Goal: Task Accomplishment & Management: Use online tool/utility

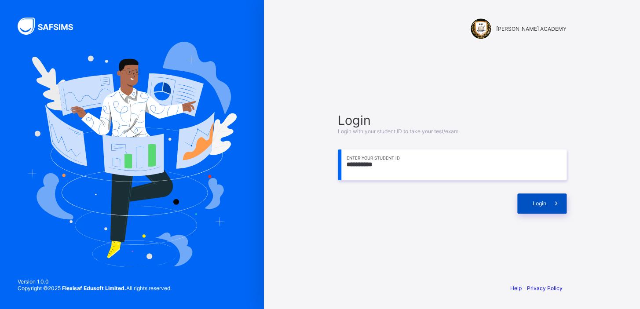
type input "**********"
click at [531, 207] on div "Login" at bounding box center [542, 204] width 49 height 20
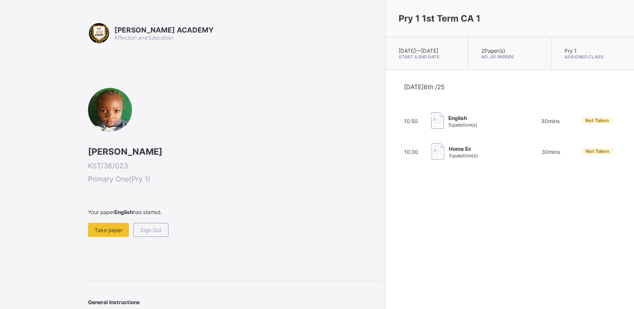
scroll to position [19, 0]
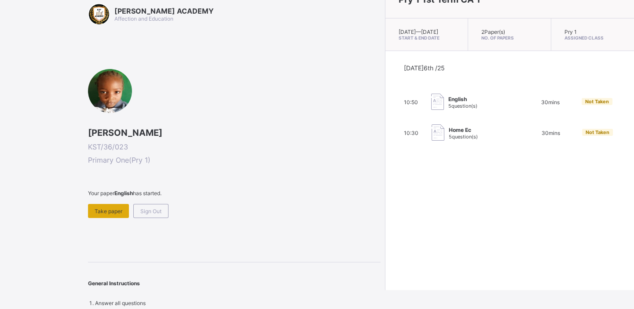
click at [101, 208] on span "Take paper" at bounding box center [109, 211] width 28 height 7
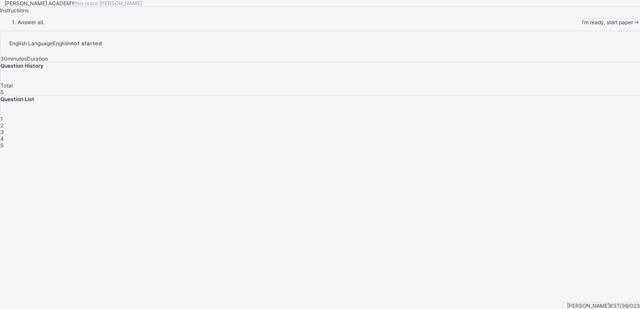
click at [101, 26] on div "KAY ACADEMY this is our motton Instructions Answer all. I’m ready, start paper" at bounding box center [320, 13] width 640 height 26
click at [582, 26] on div "I’m ready, start paper" at bounding box center [611, 22] width 59 height 7
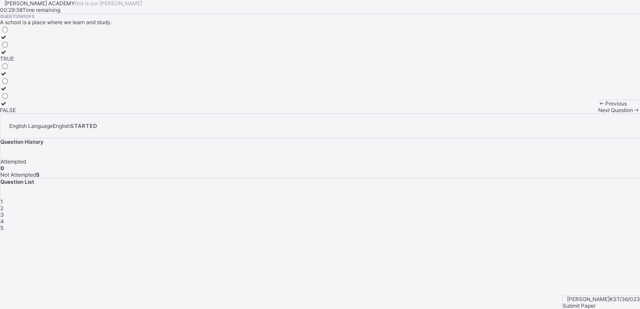
click at [7, 55] on icon at bounding box center [3, 52] width 7 height 7
click at [633, 114] on span at bounding box center [636, 110] width 7 height 7
click at [31, 77] on div "Moo moo" at bounding box center [15, 73] width 31 height 7
click at [598, 114] on span "Next Question" at bounding box center [615, 110] width 35 height 7
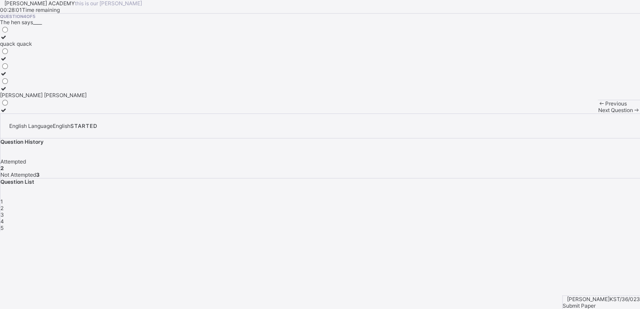
click at [75, 99] on label "[PERSON_NAME] [PERSON_NAME]" at bounding box center [43, 91] width 87 height 13
click at [598, 114] on div "Next Question" at bounding box center [619, 110] width 42 height 7
click at [32, 84] on label "Meow meow" at bounding box center [16, 76] width 32 height 13
click at [523, 212] on div "3" at bounding box center [320, 215] width 640 height 7
click at [26, 114] on div "Baa baa" at bounding box center [13, 110] width 26 height 7
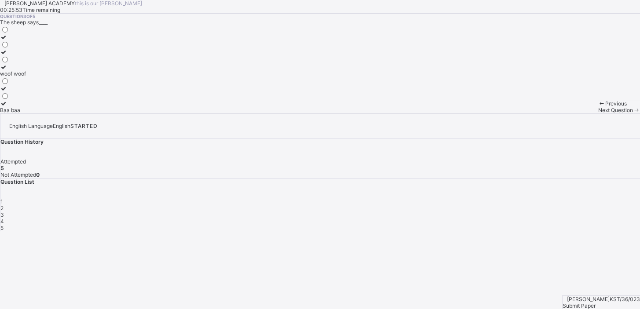
click at [615, 303] on div "Submit Paper" at bounding box center [601, 306] width 77 height 7
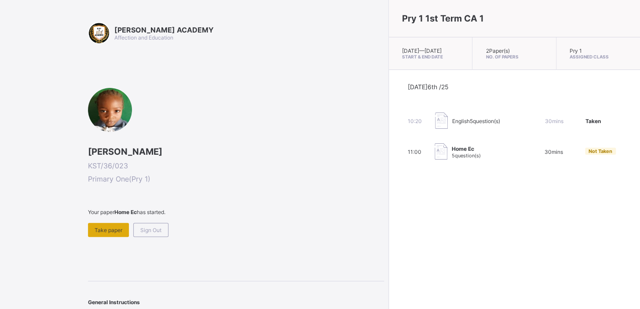
click at [113, 223] on div "Take paper" at bounding box center [108, 230] width 41 height 14
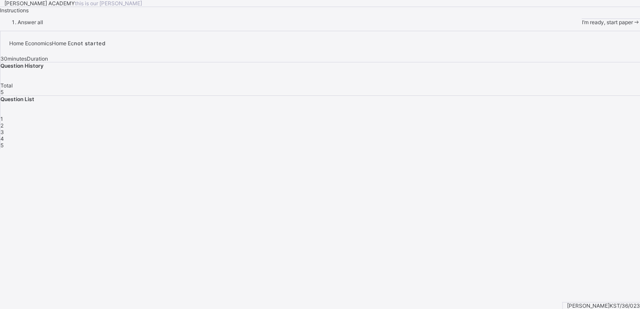
click at [582, 26] on span "I’m ready, start paper" at bounding box center [607, 22] width 51 height 7
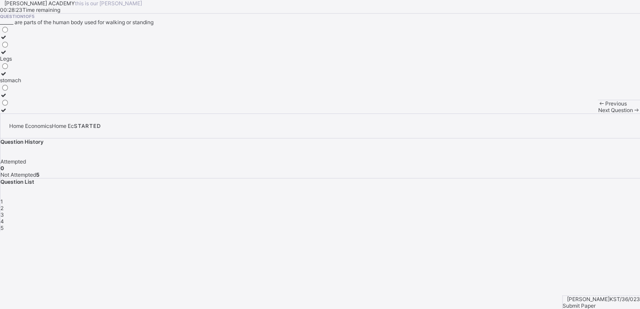
click at [7, 55] on icon at bounding box center [3, 52] width 7 height 7
click at [505, 179] on div "Question List 1 2 3 4 5" at bounding box center [320, 205] width 640 height 53
click at [4, 205] on span "2" at bounding box center [1, 208] width 3 height 7
click at [9, 77] on label "4" at bounding box center [4, 70] width 9 height 13
click at [598, 114] on span "Next Question" at bounding box center [615, 110] width 35 height 7
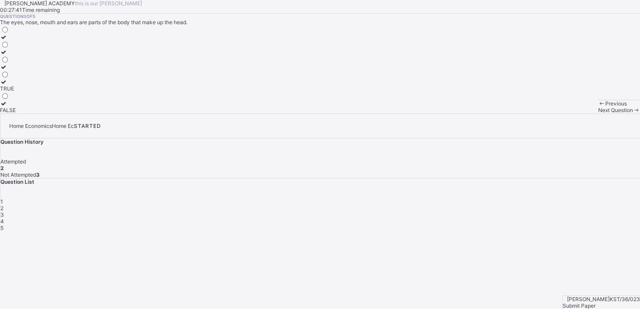
click at [16, 92] on label "TRUE" at bounding box center [8, 85] width 16 height 13
click at [598, 114] on span "Next Question" at bounding box center [615, 110] width 35 height 7
click at [17, 107] on div at bounding box center [8, 103] width 17 height 7
click at [633, 114] on span at bounding box center [636, 110] width 7 height 7
click at [24, 47] on label "Grooming" at bounding box center [12, 40] width 24 height 13
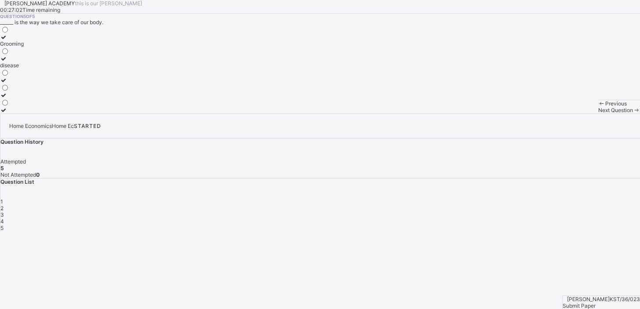
click at [598, 303] on div "Submit Paper" at bounding box center [601, 306] width 77 height 7
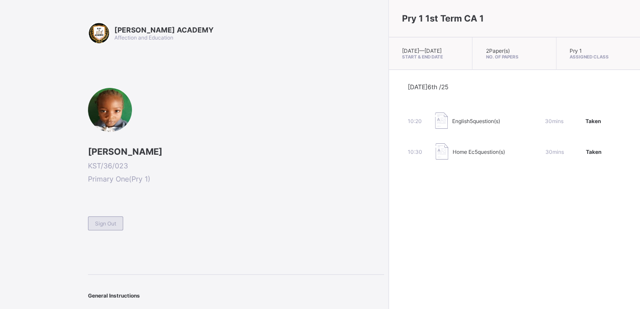
click at [90, 221] on div "Sign Out" at bounding box center [105, 224] width 35 height 14
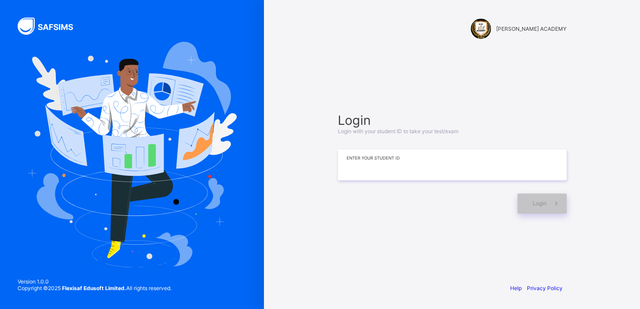
click at [364, 173] on input at bounding box center [452, 165] width 229 height 31
type input "*********"
click at [549, 202] on span at bounding box center [557, 204] width 20 height 20
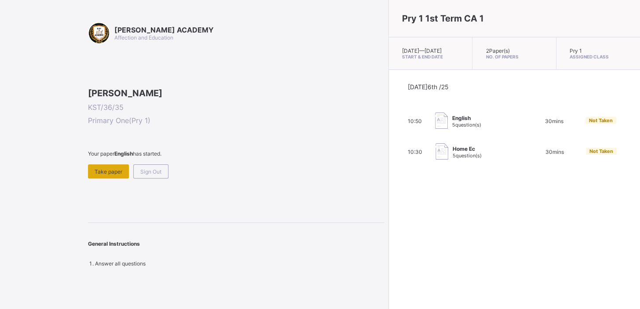
click at [103, 179] on div "Take paper" at bounding box center [108, 172] width 41 height 14
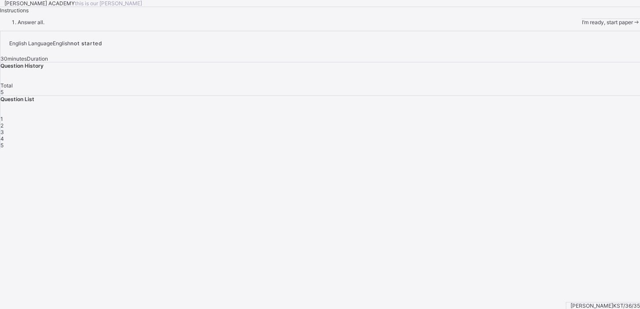
click at [582, 26] on span "I’m ready, start paper" at bounding box center [607, 22] width 51 height 7
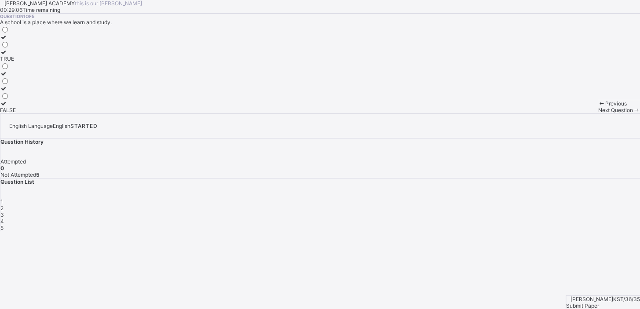
click at [16, 62] on div "TRUE" at bounding box center [8, 58] width 16 height 7
click at [598, 114] on span "Next Question" at bounding box center [615, 110] width 35 height 7
click at [31, 77] on div "Moo moo" at bounding box center [15, 73] width 31 height 7
click at [598, 114] on span "Next Question" at bounding box center [615, 110] width 35 height 7
click at [26, 114] on label "Baa baa" at bounding box center [13, 106] width 26 height 13
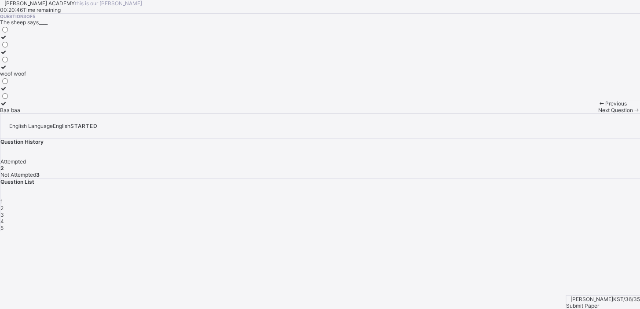
click at [598, 114] on span "Next Question" at bounding box center [615, 110] width 35 height 7
click at [85, 99] on div "[PERSON_NAME] [PERSON_NAME]" at bounding box center [43, 95] width 87 height 7
click at [84, 99] on div "[PERSON_NAME] [PERSON_NAME]" at bounding box center [43, 95] width 87 height 7
click at [598, 114] on span "Next Question" at bounding box center [615, 110] width 35 height 7
click at [32, 84] on div "Meow meow" at bounding box center [16, 80] width 32 height 7
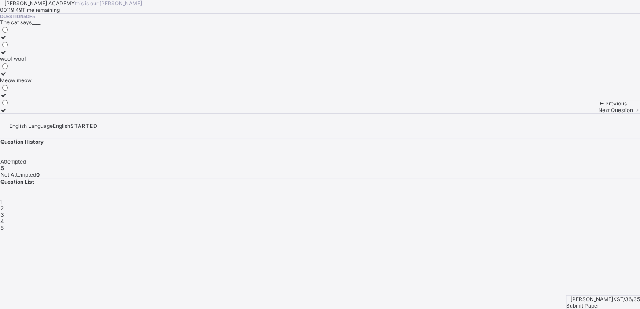
click at [599, 303] on div "Submit Paper" at bounding box center [603, 306] width 74 height 7
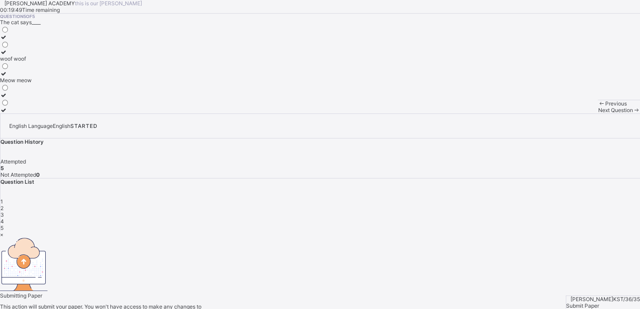
click at [600, 298] on div "× Submitting Paper This action will submit your paper. You won't have access to…" at bounding box center [320, 281] width 640 height 99
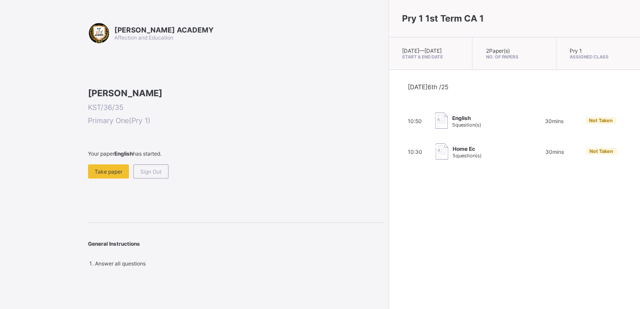
click at [389, 215] on div "Pry 1 1st Term CA 1 Mon, Oct 6th 2025 — Sat, Oct 11th 2025 Start & End Date 2 P…" at bounding box center [515, 154] width 252 height 309
click at [112, 179] on div "Take paper" at bounding box center [108, 172] width 41 height 14
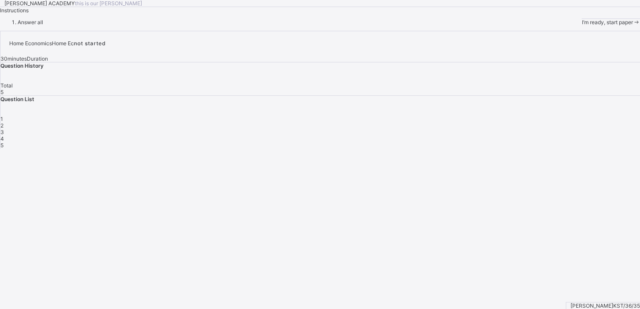
click at [582, 26] on div "I’m ready, start paper" at bounding box center [611, 22] width 59 height 7
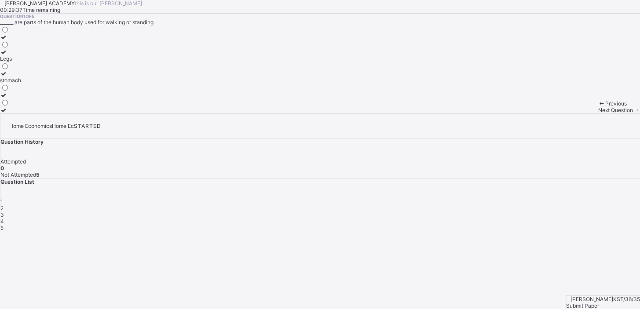
click at [21, 62] on div "Legs" at bounding box center [10, 58] width 21 height 7
click at [598, 114] on span "Next Question" at bounding box center [615, 110] width 35 height 7
click at [9, 77] on label "4" at bounding box center [4, 70] width 9 height 13
click at [9, 70] on div at bounding box center [4, 67] width 9 height 7
click at [598, 114] on span "Next Question" at bounding box center [615, 110] width 35 height 7
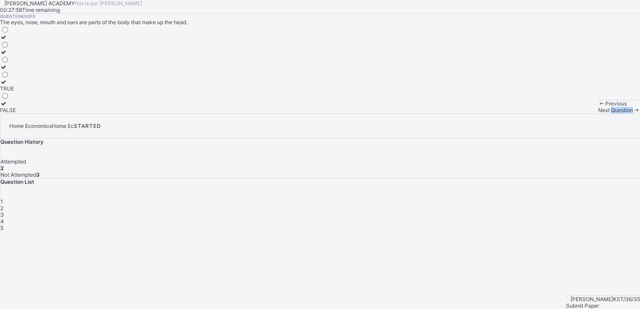
click at [598, 114] on span "Next Question" at bounding box center [615, 110] width 35 height 7
click at [17, 114] on div "Head" at bounding box center [8, 110] width 17 height 7
drag, startPoint x: 385, startPoint y: 288, endPoint x: 378, endPoint y: 288, distance: 7.0
click at [598, 114] on div "Next Question" at bounding box center [619, 110] width 42 height 7
click at [24, 47] on label "Grooming" at bounding box center [12, 40] width 24 height 13
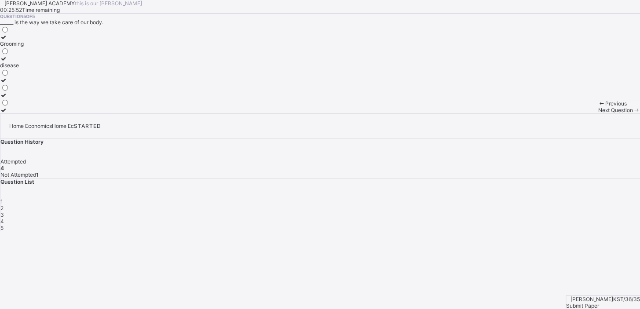
click at [522, 212] on div "3" at bounding box center [320, 215] width 640 height 7
click at [16, 92] on div "TRUE" at bounding box center [8, 88] width 16 height 7
click at [602, 296] on div "Rabiat Aliyu Hassan KST/36/35 Submit Paper" at bounding box center [603, 303] width 74 height 14
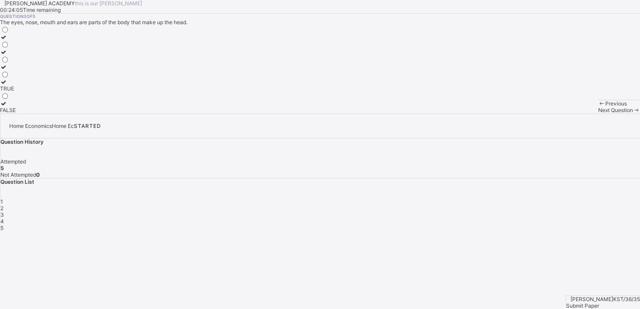
click at [603, 296] on div "Rabiat Aliyu Hassan KST/36/35 Submit Paper" at bounding box center [603, 303] width 74 height 14
click at [602, 303] on div "Submit Paper" at bounding box center [603, 306] width 74 height 7
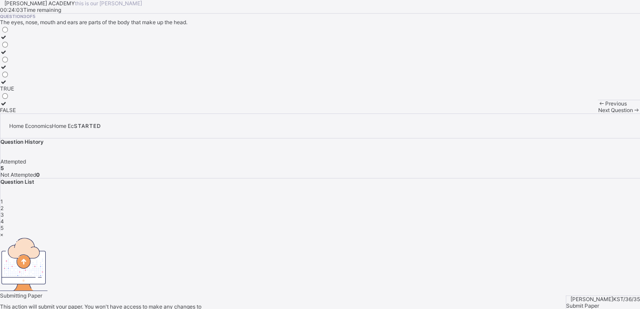
click at [602, 286] on div "× Submitting Paper This action will submit your paper. You won't have access to…" at bounding box center [320, 281] width 640 height 99
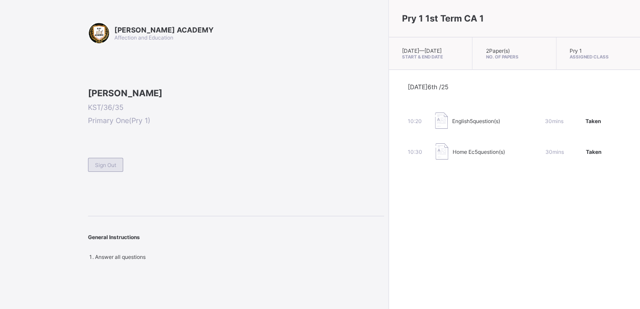
click at [107, 172] on div "Sign Out" at bounding box center [105, 165] width 35 height 14
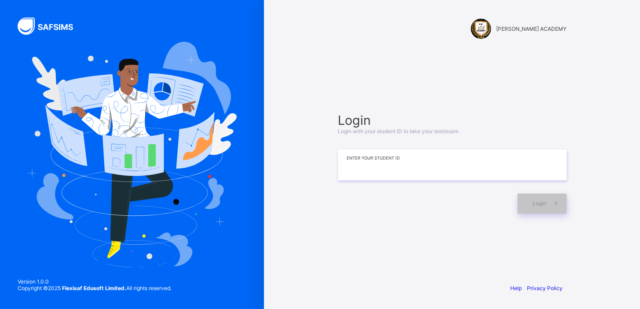
click at [386, 167] on input at bounding box center [452, 165] width 229 height 31
type input "*********"
click at [524, 207] on div "Login" at bounding box center [542, 204] width 49 height 20
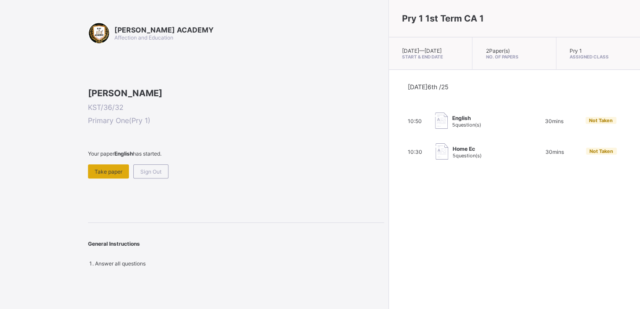
click at [100, 175] on span "Take paper" at bounding box center [109, 172] width 28 height 7
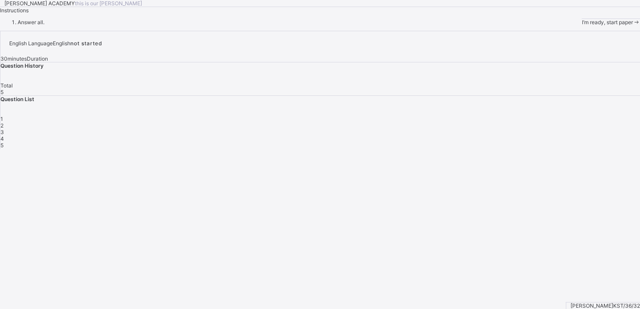
click at [100, 26] on div "KAY ACADEMY this is our motton Instructions Answer all. I’m ready, start paper" at bounding box center [320, 13] width 640 height 26
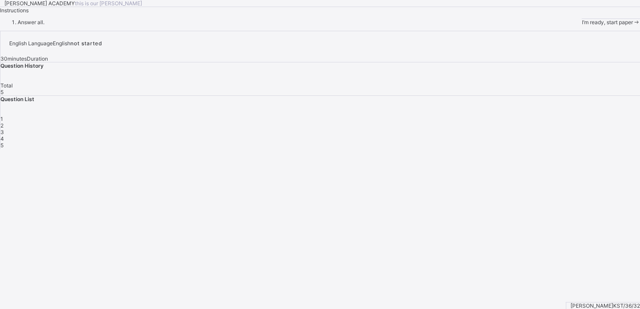
click at [582, 26] on span "I’m ready, start paper" at bounding box center [607, 22] width 51 height 7
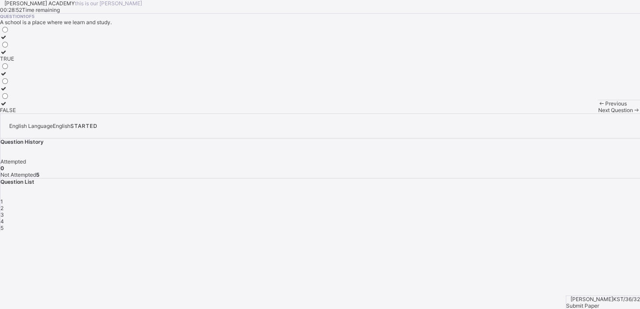
click at [16, 62] on label "TRUE" at bounding box center [8, 55] width 16 height 13
click at [598, 114] on span "Next Question" at bounding box center [615, 110] width 35 height 7
drag, startPoint x: 399, startPoint y: 290, endPoint x: 358, endPoint y: 175, distance: 122.4
click at [358, 114] on div "Question 2 of 5 The cow says____ Moo moo meow meow" at bounding box center [320, 64] width 640 height 100
click at [7, 70] on icon at bounding box center [3, 67] width 7 height 7
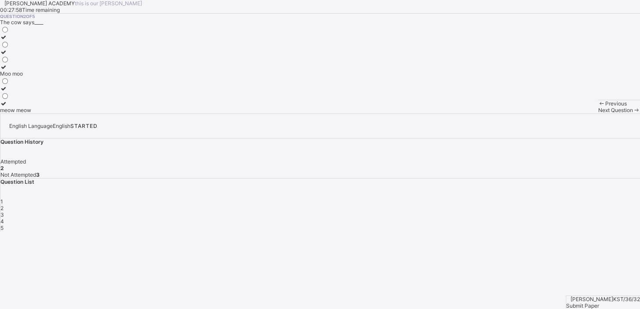
click at [598, 114] on span "Next Question" at bounding box center [615, 110] width 35 height 7
click at [26, 70] on div at bounding box center [13, 67] width 26 height 7
click at [598, 114] on span "Next Question" at bounding box center [615, 110] width 35 height 7
click at [78, 99] on div "[PERSON_NAME] [PERSON_NAME]" at bounding box center [43, 95] width 87 height 7
click at [598, 114] on div "Next Question" at bounding box center [619, 110] width 42 height 7
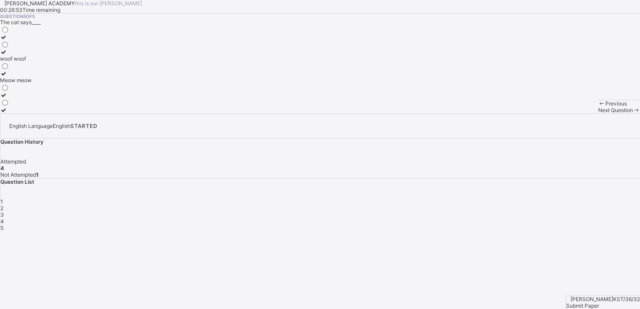
click at [32, 84] on label "Meow meow" at bounding box center [16, 76] width 32 height 13
click at [592, 296] on div "Zubayr Abubakar KST/36/32 Submit Paper" at bounding box center [603, 303] width 74 height 14
click at [596, 303] on span "Submit Paper" at bounding box center [582, 306] width 33 height 7
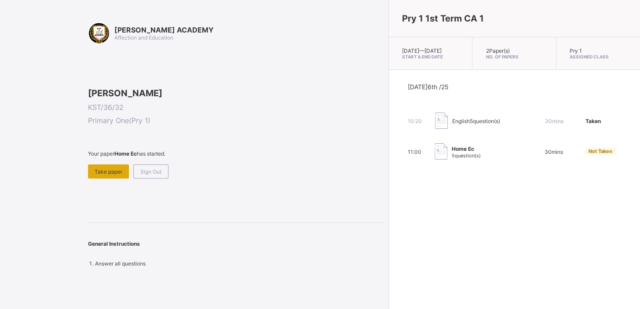
click at [121, 179] on div "Take paper" at bounding box center [108, 172] width 41 height 14
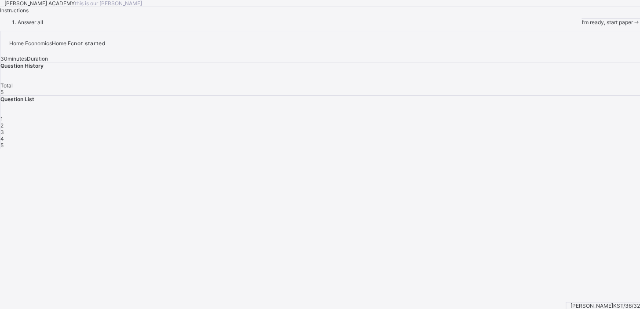
click at [582, 26] on span "I’m ready, start paper" at bounding box center [607, 22] width 51 height 7
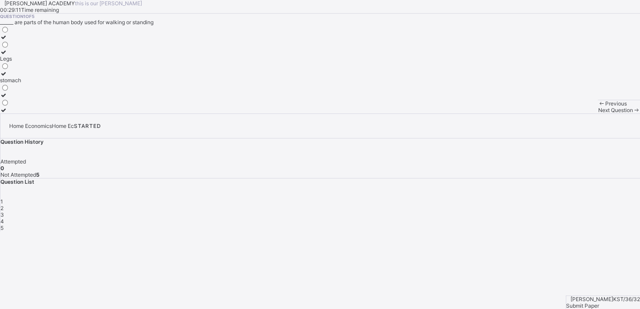
click at [21, 62] on label "Legs" at bounding box center [10, 55] width 21 height 13
click at [598, 114] on div "Next Question" at bounding box center [619, 110] width 42 height 7
click at [9, 99] on div "6" at bounding box center [4, 95] width 9 height 7
click at [598, 114] on span "Next Question" at bounding box center [615, 110] width 35 height 7
click at [606, 107] on span "Previous" at bounding box center [617, 103] width 22 height 7
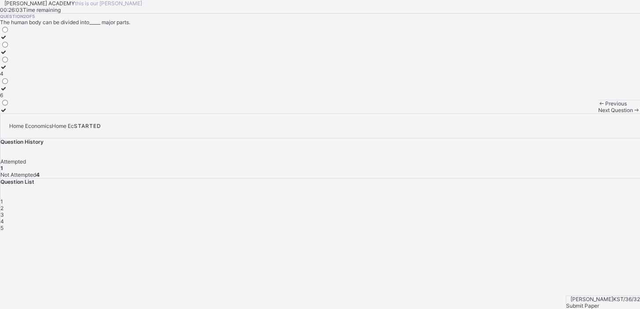
click at [9, 99] on div "6" at bounding box center [4, 95] width 9 height 7
click at [598, 114] on div "Next Question" at bounding box center [619, 110] width 42 height 7
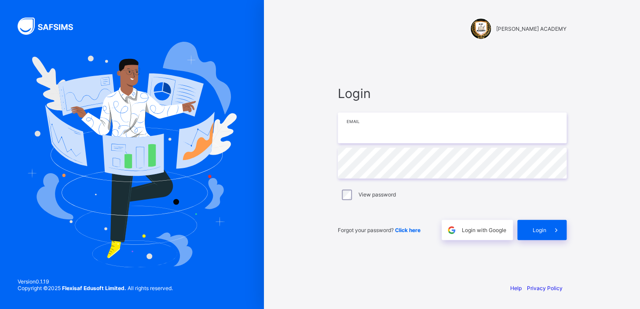
type input "**********"
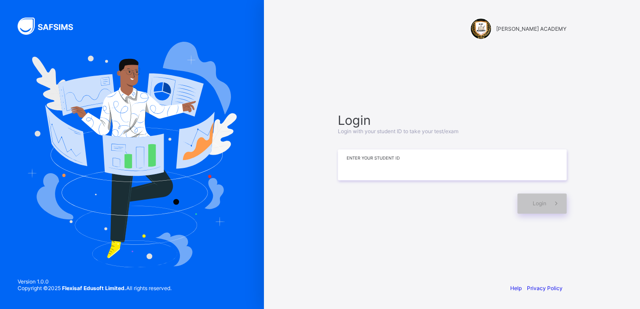
click at [385, 165] on input at bounding box center [452, 165] width 229 height 31
type input "*********"
click at [543, 198] on div "Login" at bounding box center [542, 204] width 49 height 20
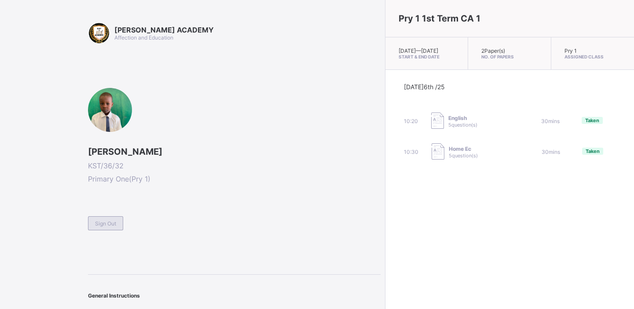
click at [95, 224] on span "Sign Out" at bounding box center [105, 224] width 21 height 7
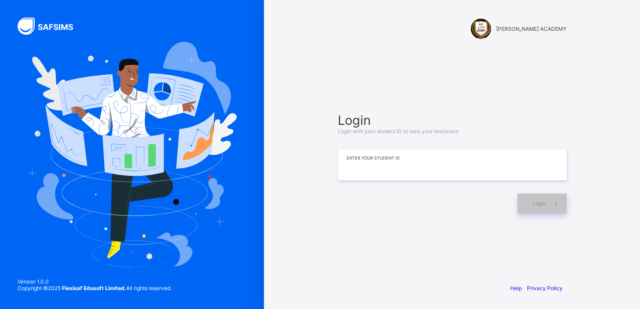
click at [348, 174] on input at bounding box center [452, 165] width 229 height 31
type input "**********"
click at [531, 198] on div "Login" at bounding box center [542, 204] width 49 height 20
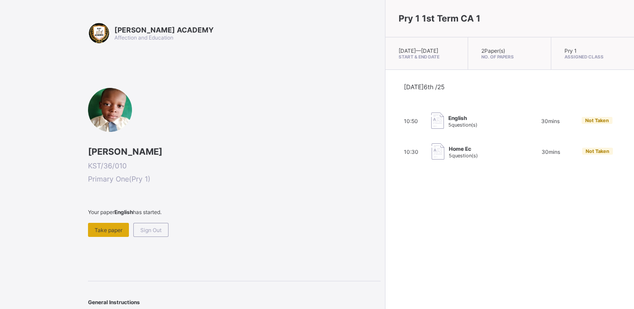
click at [98, 233] on div "Take paper" at bounding box center [108, 230] width 41 height 14
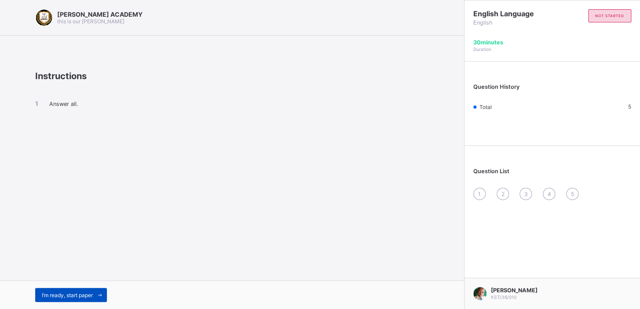
click at [52, 291] on div "I’m ready, start paper" at bounding box center [71, 295] width 72 height 14
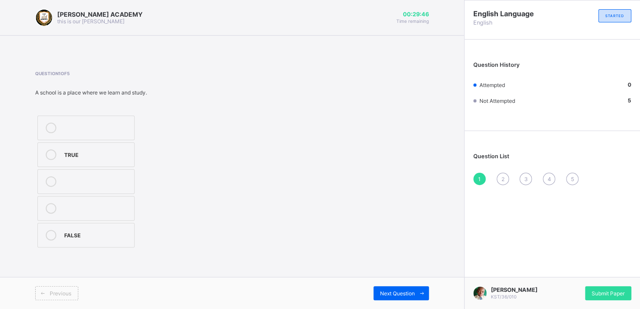
click at [49, 164] on label "TRUE" at bounding box center [85, 155] width 97 height 25
click at [383, 294] on span "Next Question" at bounding box center [397, 293] width 35 height 7
click at [79, 180] on div "Moo moo" at bounding box center [97, 180] width 66 height 9
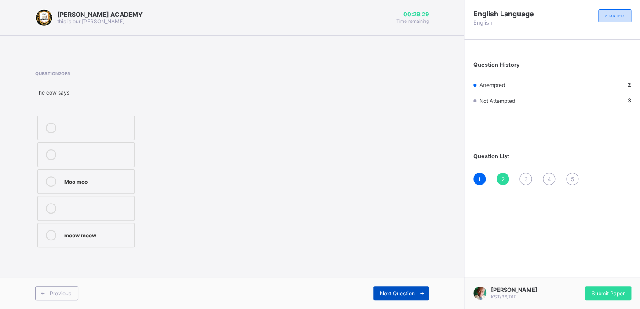
click at [399, 298] on div "Next Question" at bounding box center [401, 294] width 55 height 14
click at [42, 236] on div at bounding box center [51, 235] width 18 height 11
click at [382, 295] on span "Next Question" at bounding box center [397, 293] width 35 height 7
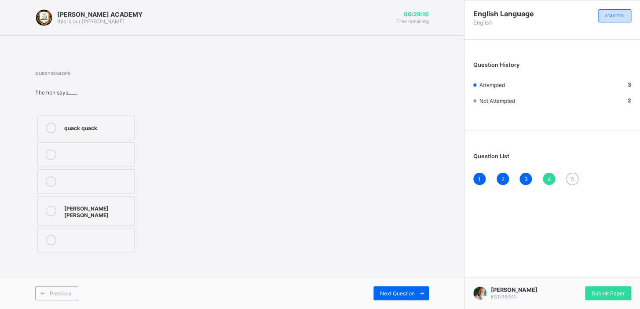
click at [104, 209] on div "[PERSON_NAME] [PERSON_NAME]" at bounding box center [97, 210] width 66 height 15
click at [382, 298] on div "Next Question" at bounding box center [401, 294] width 55 height 14
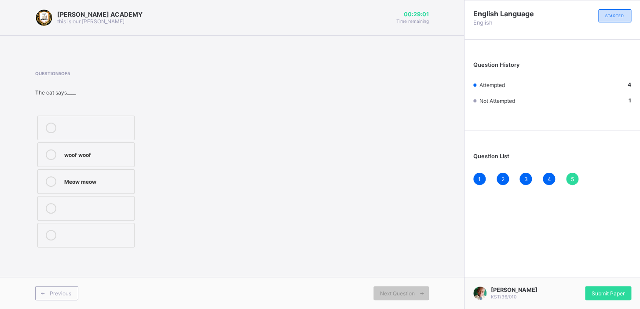
click at [92, 182] on div "Meow meow" at bounding box center [97, 180] width 66 height 9
click at [621, 287] on div "Submit Paper" at bounding box center [608, 294] width 46 height 14
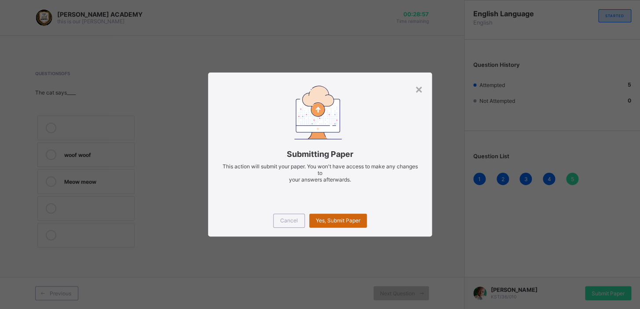
click at [348, 218] on span "Yes, Submit Paper" at bounding box center [338, 220] width 44 height 7
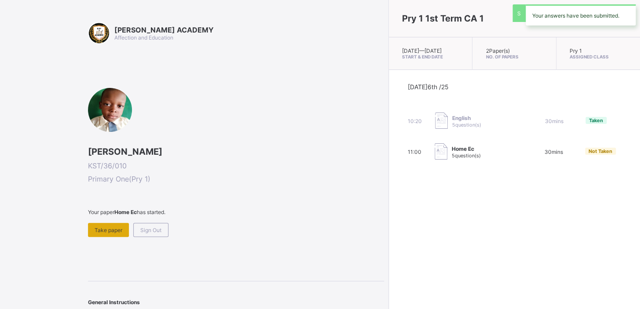
click at [121, 230] on span "Take paper" at bounding box center [109, 230] width 28 height 7
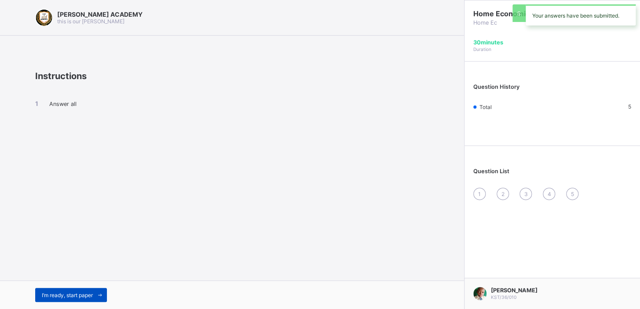
click at [63, 298] on span "I’m ready, start paper" at bounding box center [67, 295] width 51 height 7
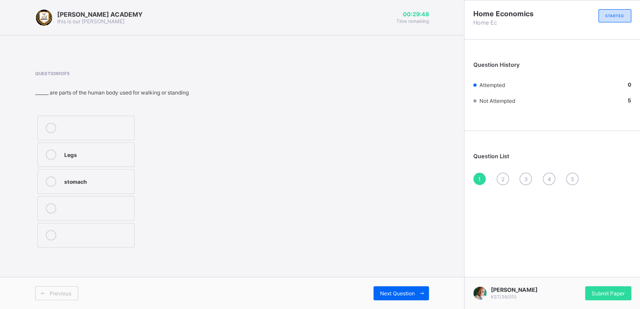
click at [65, 161] on label "Legs" at bounding box center [85, 155] width 97 height 25
click at [401, 291] on span "Next Question" at bounding box center [397, 293] width 35 height 7
click at [104, 186] on div "4" at bounding box center [97, 181] width 66 height 11
click at [395, 290] on span "Next Question" at bounding box center [397, 293] width 35 height 7
click at [104, 211] on div "TRUE" at bounding box center [102, 207] width 77 height 9
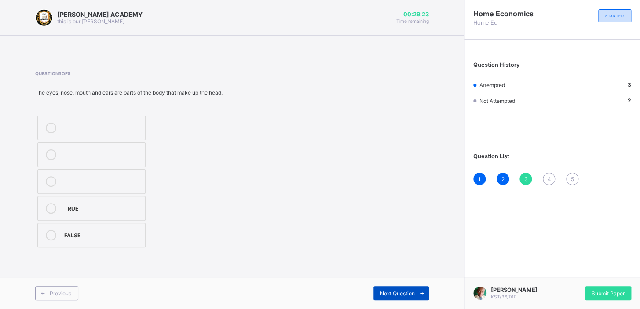
click at [393, 293] on span "Next Question" at bounding box center [397, 293] width 35 height 7
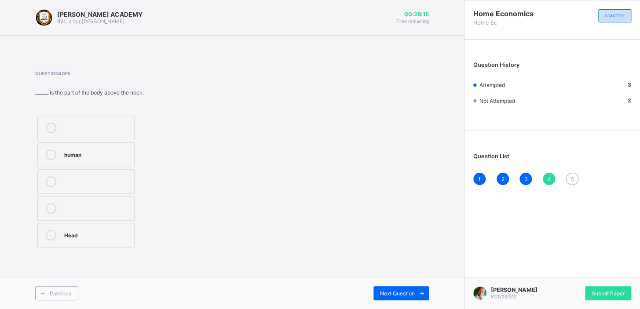
click at [43, 240] on label "Head" at bounding box center [85, 235] width 97 height 25
click at [393, 290] on span "Next Question" at bounding box center [397, 293] width 35 height 7
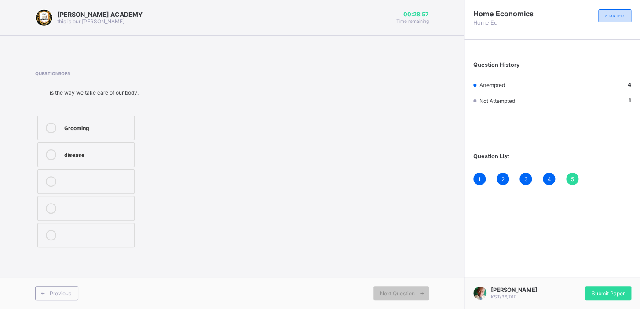
click at [89, 136] on label "Grooming" at bounding box center [85, 128] width 97 height 25
click at [610, 292] on span "Submit Paper" at bounding box center [608, 293] width 33 height 7
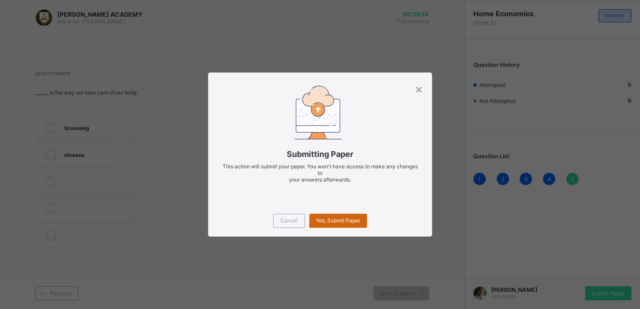
click at [340, 218] on span "Yes, Submit Paper" at bounding box center [338, 220] width 44 height 7
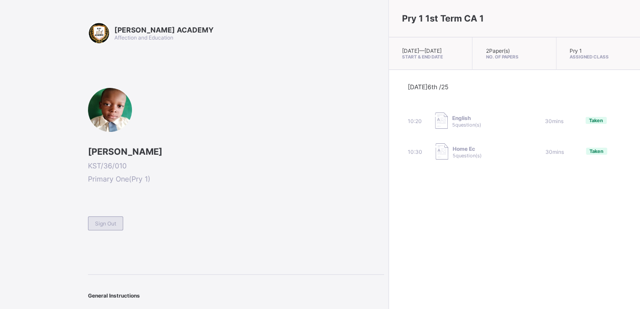
click at [123, 219] on div "Sign Out" at bounding box center [105, 224] width 35 height 14
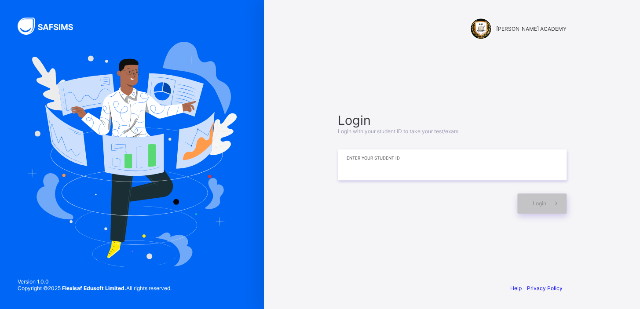
click at [374, 167] on input at bounding box center [452, 165] width 229 height 31
type input "**********"
click at [536, 203] on span "Login" at bounding box center [540, 203] width 14 height 7
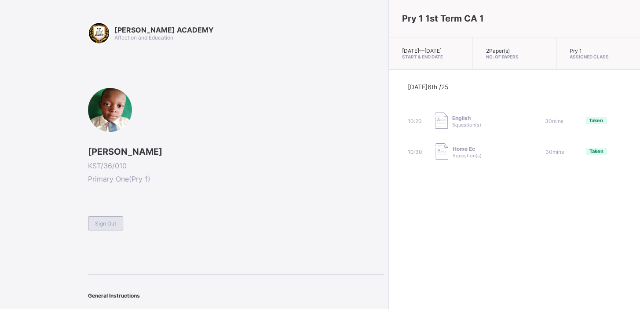
click at [101, 221] on span "Sign Out" at bounding box center [105, 224] width 21 height 7
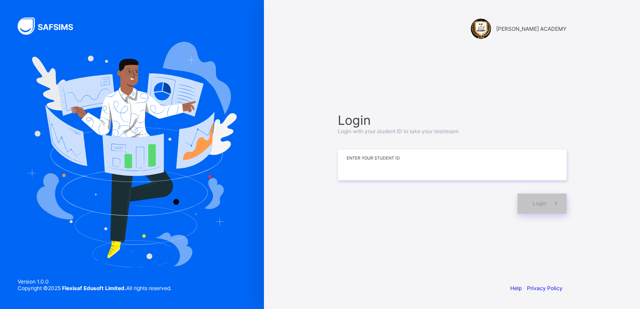
click at [377, 166] on input at bounding box center [452, 165] width 229 height 31
type input "**********"
click at [553, 202] on icon at bounding box center [556, 203] width 9 height 8
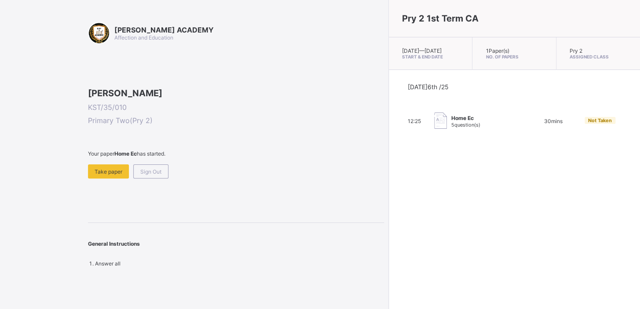
click at [26, 73] on div "[PERSON_NAME] ACADEMY Affection and Education [PERSON_NAME] KST/35/010 Primary …" at bounding box center [192, 154] width 384 height 309
click at [101, 175] on span "Take paper" at bounding box center [109, 172] width 28 height 7
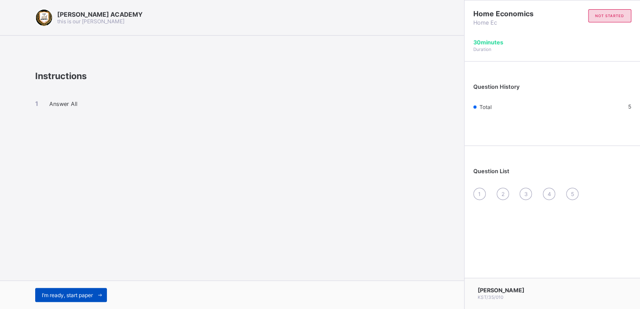
click at [67, 296] on span "I’m ready, start paper" at bounding box center [67, 295] width 51 height 7
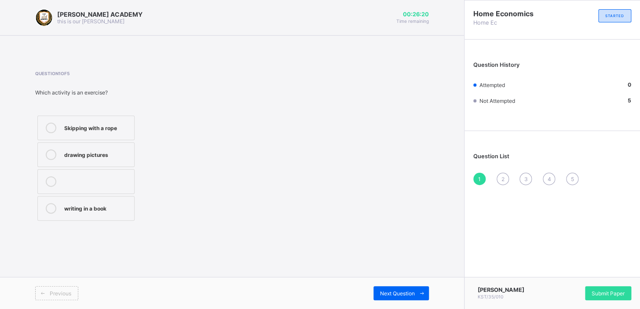
click at [96, 119] on label "Skipping with a rope" at bounding box center [85, 128] width 97 height 25
click at [497, 178] on div "2" at bounding box center [503, 179] width 12 height 12
click at [75, 154] on div "To keep us healthy and strong" at bounding box center [97, 157] width 66 height 15
click at [519, 175] on div "1 2 3 4 5" at bounding box center [553, 179] width 158 height 12
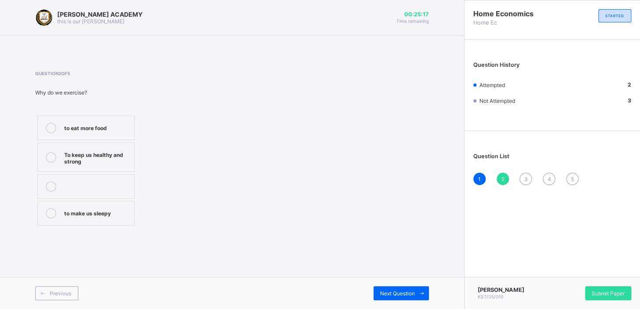
click at [528, 179] on div "3" at bounding box center [526, 179] width 12 height 12
click at [77, 181] on div "Playing and moving our bodies" at bounding box center [97, 183] width 66 height 15
click at [546, 184] on div "4" at bounding box center [549, 179] width 12 height 12
click at [84, 151] on div "We feel happy and energetic" at bounding box center [97, 157] width 66 height 15
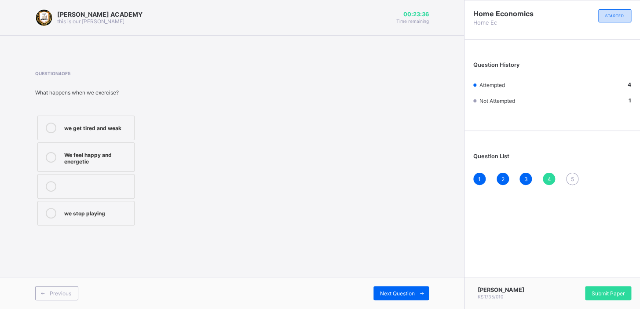
click at [568, 176] on div "5" at bounding box center [572, 179] width 12 height 12
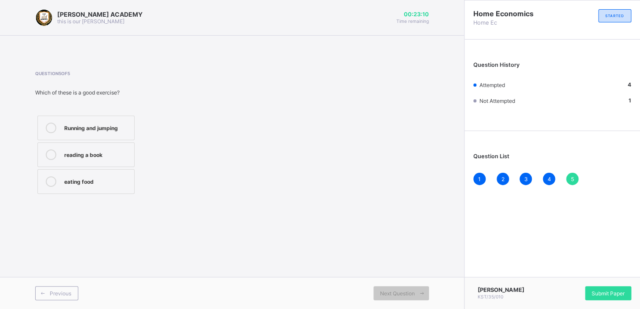
click at [97, 126] on div "Running and jumping" at bounding box center [97, 127] width 66 height 9
drag, startPoint x: 604, startPoint y: 299, endPoint x: 606, endPoint y: 287, distance: 12.0
click at [606, 287] on div "Submit Paper" at bounding box center [608, 294] width 46 height 14
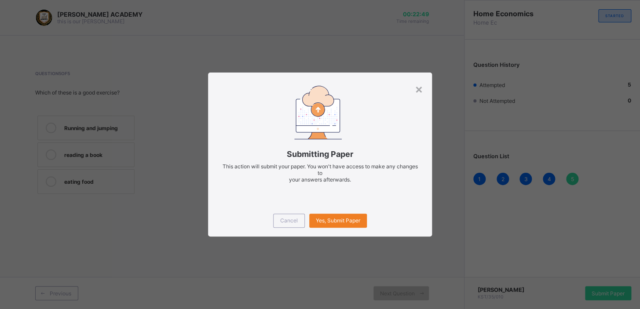
drag, startPoint x: 407, startPoint y: 195, endPoint x: 328, endPoint y: 202, distance: 78.7
click at [328, 202] on div "Submitting Paper This action will submit your paper. You won't have access to m…" at bounding box center [320, 139] width 224 height 132
click at [323, 217] on div "Yes, Submit Paper" at bounding box center [338, 221] width 58 height 14
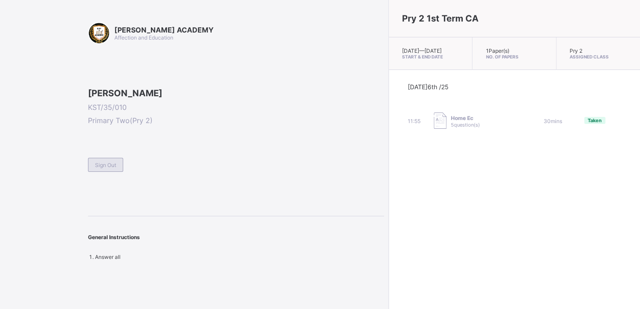
click at [111, 172] on div "Sign Out" at bounding box center [105, 165] width 35 height 14
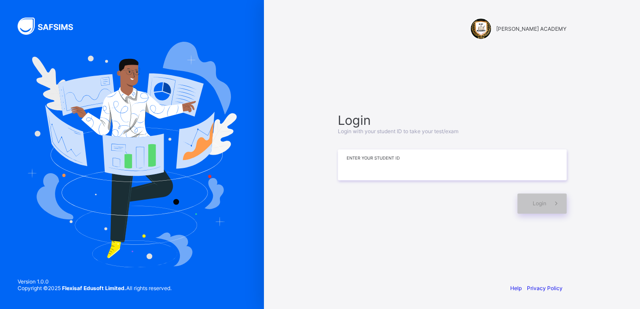
click at [372, 160] on input at bounding box center [452, 165] width 229 height 31
type input "**********"
click at [544, 206] on span "Login" at bounding box center [540, 203] width 14 height 7
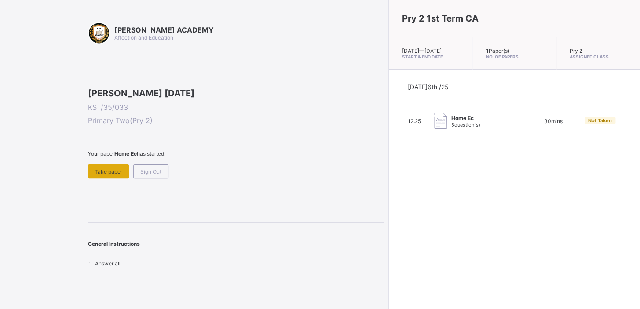
click at [116, 179] on div "Take paper" at bounding box center [108, 172] width 41 height 14
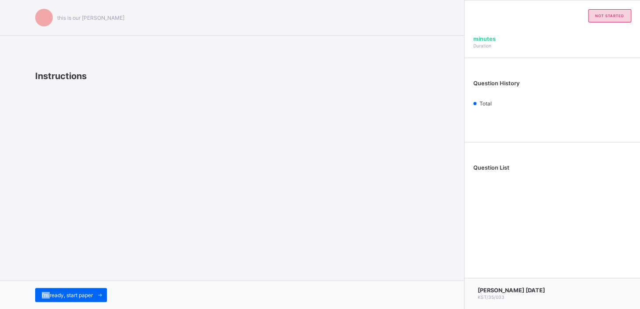
click at [116, 234] on div "this is our [PERSON_NAME] Instructions I’m ready, start paper" at bounding box center [232, 154] width 464 height 309
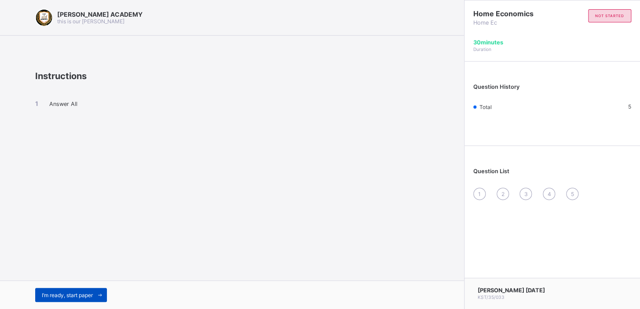
click at [80, 294] on span "I’m ready, start paper" at bounding box center [67, 295] width 51 height 7
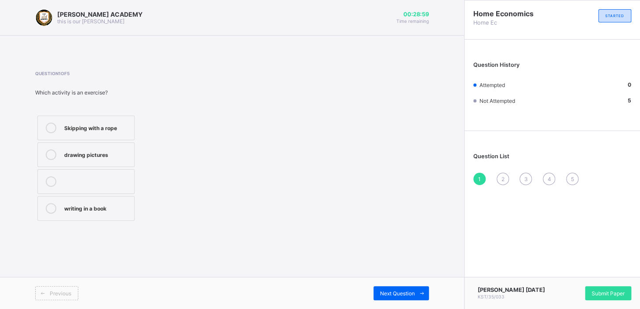
click at [44, 136] on label "Skipping with a rope" at bounding box center [85, 128] width 97 height 25
click at [504, 176] on span "2" at bounding box center [502, 179] width 3 height 7
click at [86, 151] on div "To keep us healthy and strong" at bounding box center [97, 157] width 66 height 15
click at [526, 184] on div "3" at bounding box center [526, 179] width 12 height 12
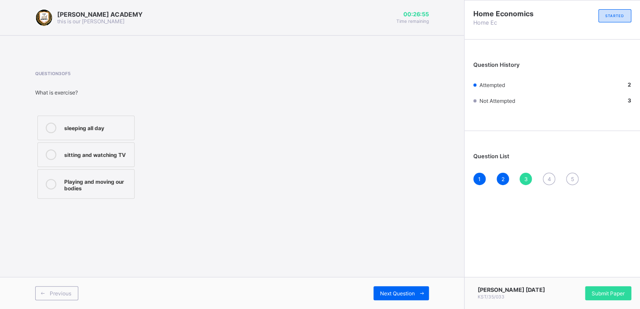
click at [63, 178] on label "Playing and moving our bodies" at bounding box center [85, 183] width 97 height 29
click at [550, 179] on span "4" at bounding box center [550, 179] width 4 height 7
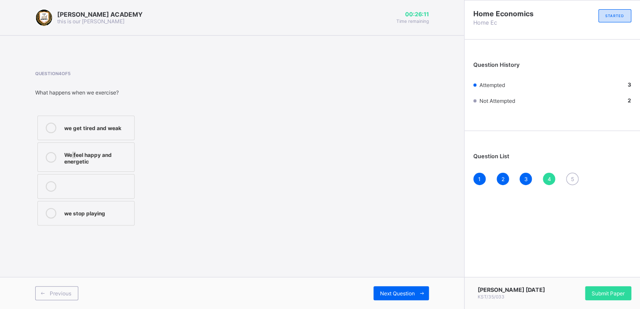
drag, startPoint x: 72, startPoint y: 147, endPoint x: 77, endPoint y: 154, distance: 8.1
click at [77, 154] on label "We feel happy and energetic" at bounding box center [85, 157] width 97 height 29
click at [48, 157] on icon at bounding box center [51, 157] width 11 height 11
click at [572, 177] on span "5" at bounding box center [572, 179] width 3 height 7
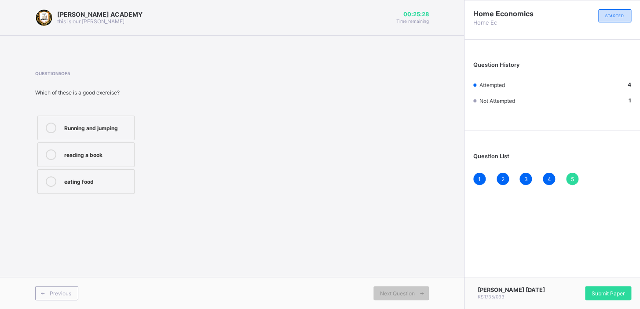
click at [130, 121] on label "Running and jumping" at bounding box center [85, 128] width 97 height 25
click at [594, 291] on span "Submit Paper" at bounding box center [608, 293] width 33 height 7
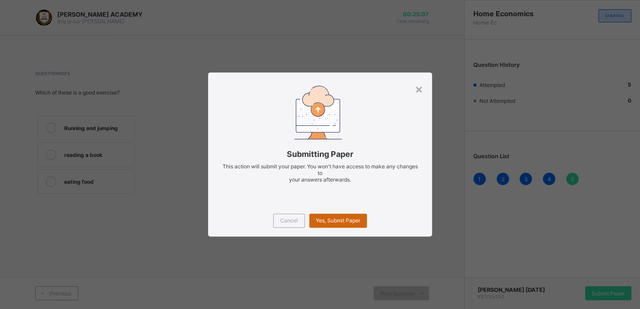
click at [350, 222] on span "Yes, Submit Paper" at bounding box center [338, 220] width 44 height 7
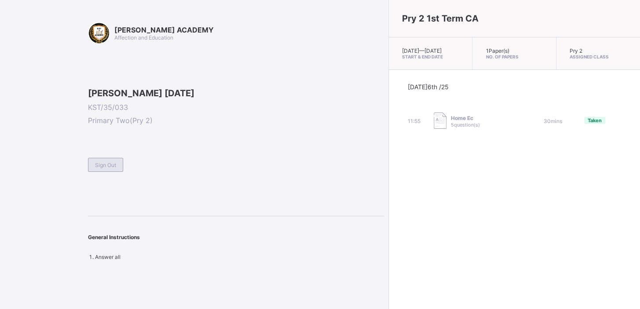
click at [98, 169] on span "Sign Out" at bounding box center [105, 165] width 21 height 7
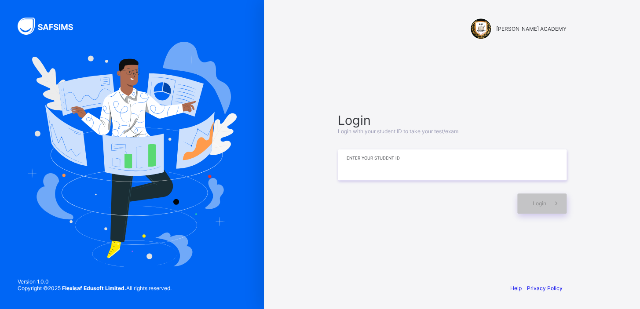
click at [348, 162] on input at bounding box center [452, 165] width 229 height 31
type input "**********"
click at [532, 209] on div "Login" at bounding box center [542, 204] width 49 height 20
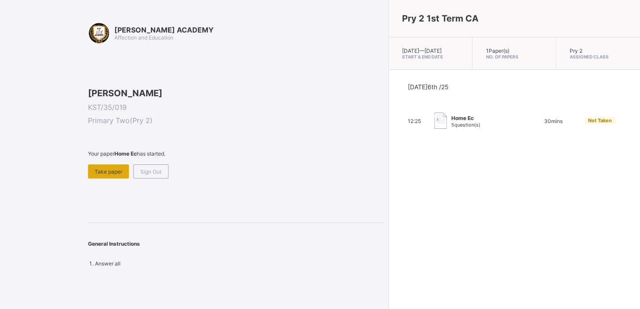
click at [105, 175] on span "Take paper" at bounding box center [109, 172] width 28 height 7
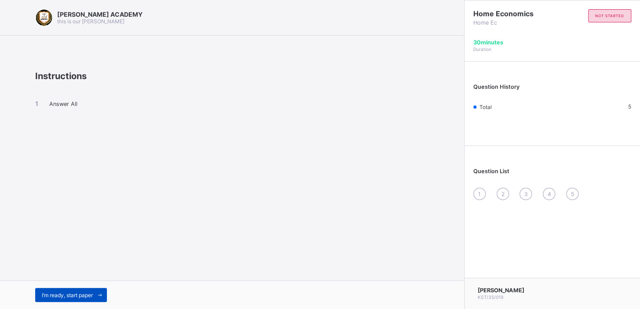
click at [80, 297] on span "I’m ready, start paper" at bounding box center [67, 295] width 51 height 7
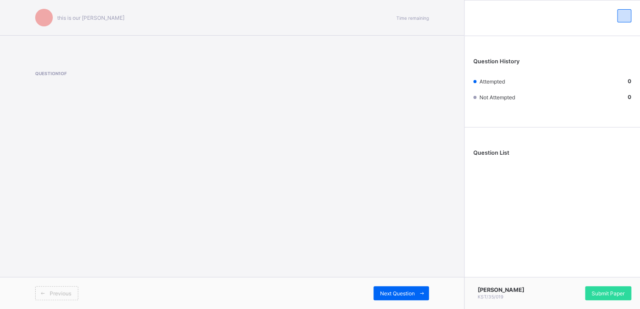
click at [62, 294] on span "Previous" at bounding box center [61, 293] width 22 height 7
click at [57, 290] on span "Previous" at bounding box center [61, 293] width 22 height 7
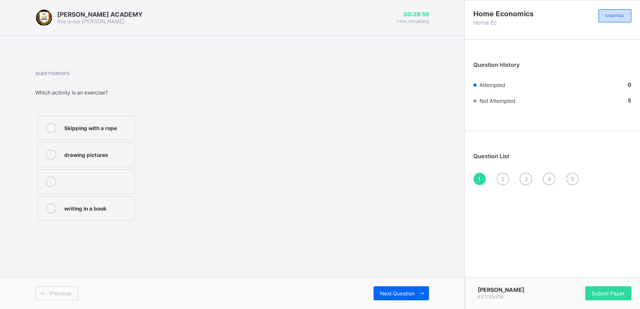
click at [98, 126] on div "Skipping with a rope" at bounding box center [97, 127] width 66 height 9
click at [503, 180] on span "2" at bounding box center [502, 179] width 3 height 7
click at [119, 147] on label "To keep us healthy and strong" at bounding box center [85, 157] width 97 height 29
click at [523, 177] on div "3" at bounding box center [526, 179] width 12 height 12
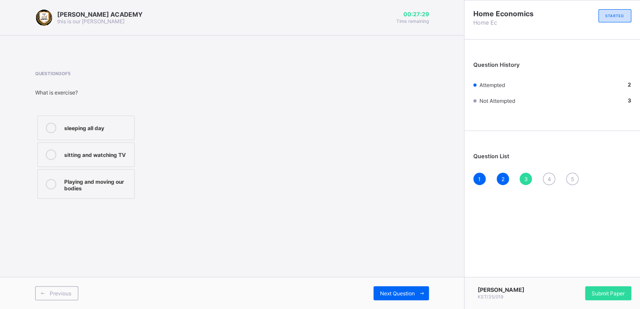
click at [101, 182] on div "Playing and moving our bodies" at bounding box center [97, 183] width 66 height 15
click at [548, 180] on span "4" at bounding box center [550, 179] width 4 height 7
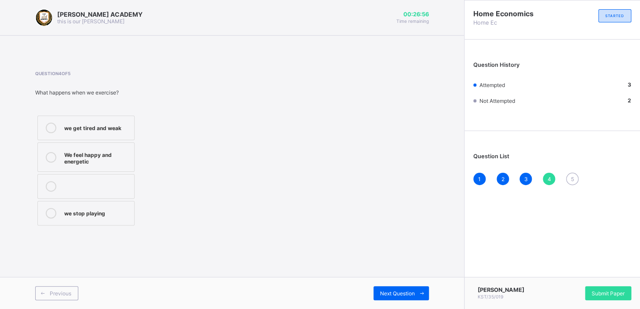
click at [64, 158] on div "We feel happy and energetic" at bounding box center [97, 157] width 66 height 15
click at [571, 176] on span "5" at bounding box center [572, 179] width 3 height 7
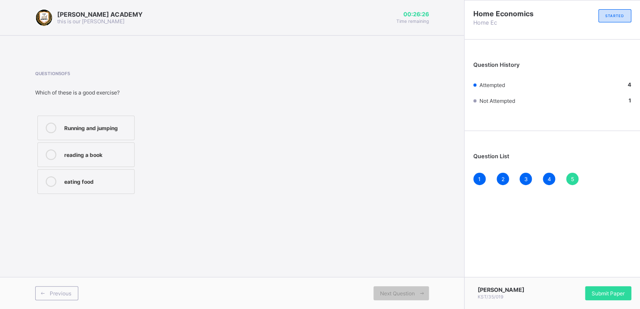
click at [114, 128] on div "Running and jumping" at bounding box center [97, 127] width 66 height 9
click at [598, 290] on span "Submit Paper" at bounding box center [608, 293] width 33 height 7
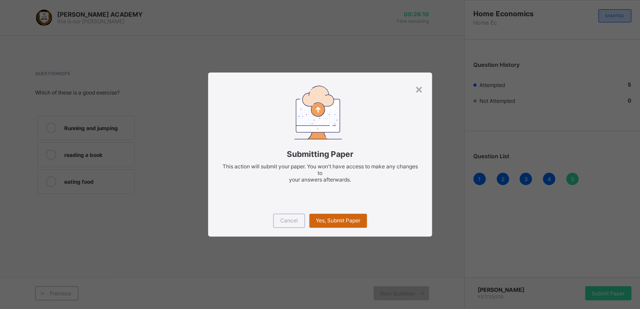
click at [347, 221] on span "Yes, Submit Paper" at bounding box center [338, 220] width 44 height 7
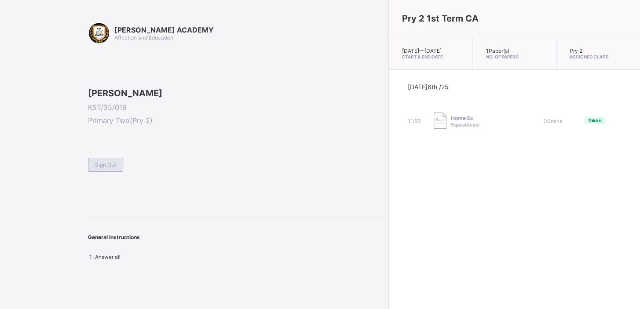
click at [119, 172] on div "Sign Out" at bounding box center [105, 165] width 35 height 14
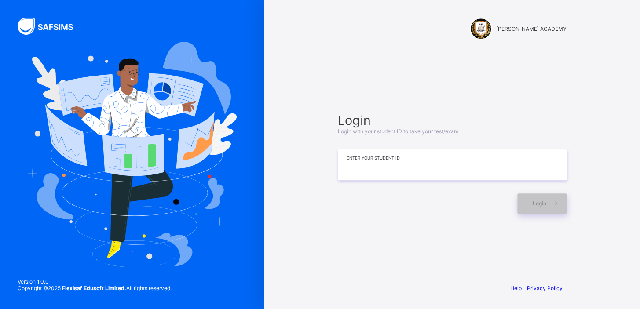
click at [342, 169] on input at bounding box center [452, 165] width 229 height 31
type input "**********"
click at [543, 208] on div "Login" at bounding box center [542, 204] width 49 height 20
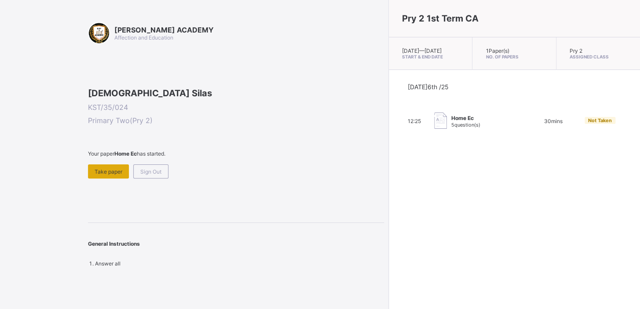
click at [113, 175] on span "Take paper" at bounding box center [109, 172] width 28 height 7
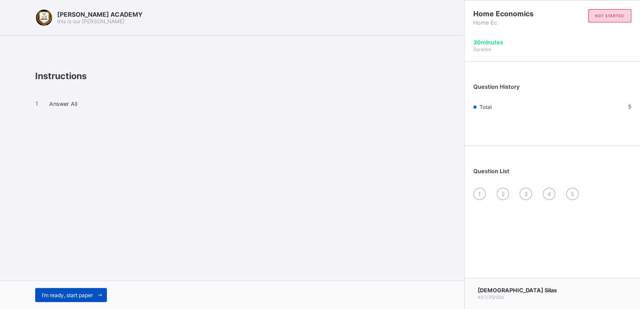
click at [52, 299] on div "I’m ready, start paper" at bounding box center [71, 295] width 72 height 14
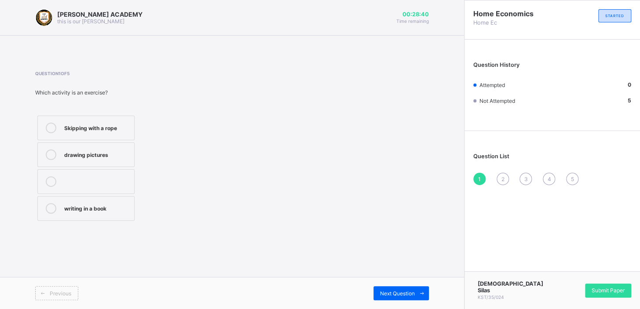
click at [84, 129] on div "Skipping with a rope" at bounding box center [97, 127] width 66 height 9
click at [503, 178] on span "2" at bounding box center [502, 179] width 3 height 7
click at [110, 164] on div "To keep us healthy and strong" at bounding box center [97, 157] width 66 height 15
click at [522, 181] on div "3" at bounding box center [526, 179] width 12 height 12
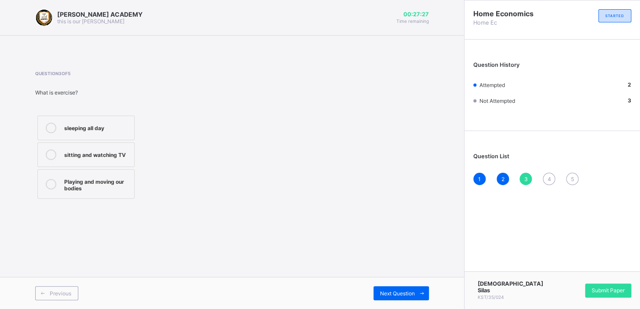
click at [86, 185] on div "Playing and moving our bodies" at bounding box center [97, 183] width 66 height 15
click at [549, 179] on span "4" at bounding box center [550, 179] width 4 height 7
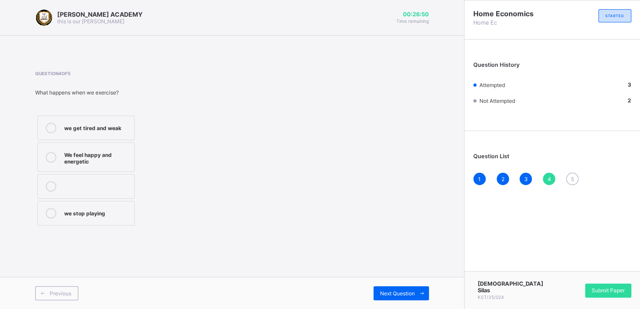
click at [90, 156] on div "We feel happy and energetic" at bounding box center [97, 157] width 66 height 15
click at [572, 180] on span "5" at bounding box center [572, 179] width 3 height 7
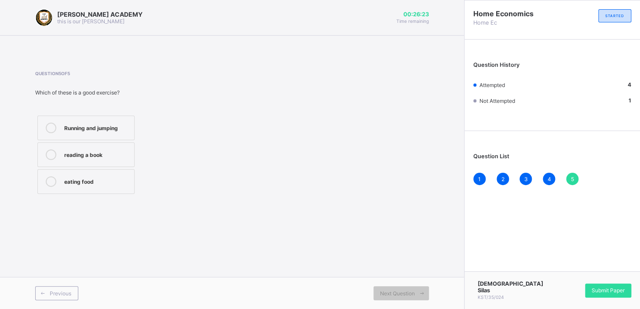
click at [132, 133] on label "Running and jumping" at bounding box center [85, 128] width 97 height 25
click at [596, 298] on div "Submit Paper" at bounding box center [608, 291] width 46 height 14
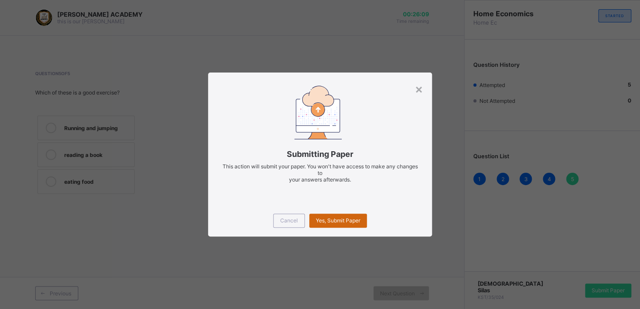
click at [354, 225] on div "Yes, Submit Paper" at bounding box center [338, 221] width 58 height 14
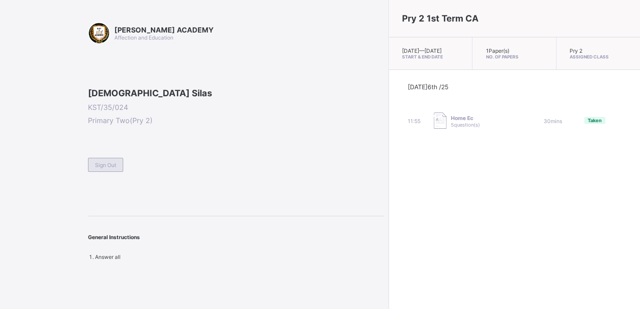
click at [110, 169] on span "Sign Out" at bounding box center [105, 165] width 21 height 7
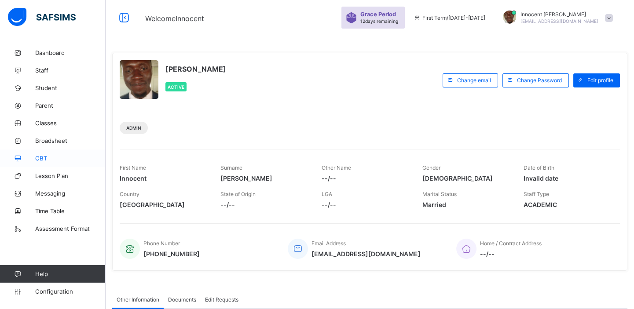
click at [44, 159] on span "CBT" at bounding box center [70, 158] width 70 height 7
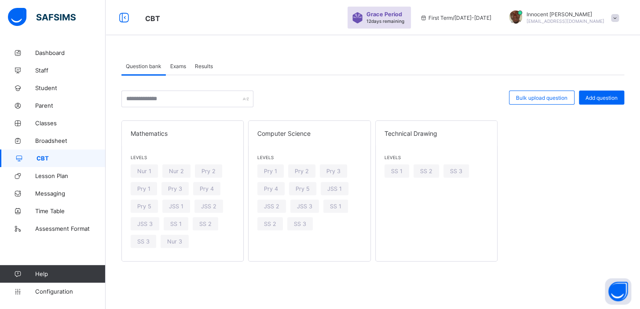
click at [205, 64] on span "Results" at bounding box center [204, 66] width 18 height 7
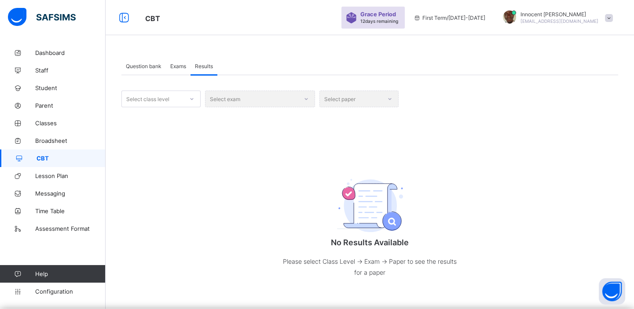
click at [162, 99] on div "Select class level" at bounding box center [147, 99] width 43 height 17
click at [158, 170] on div "Pry 1" at bounding box center [161, 173] width 78 height 14
click at [291, 100] on div "Select exam" at bounding box center [260, 99] width 110 height 17
click at [294, 98] on div "Select exam" at bounding box center [260, 99] width 110 height 17
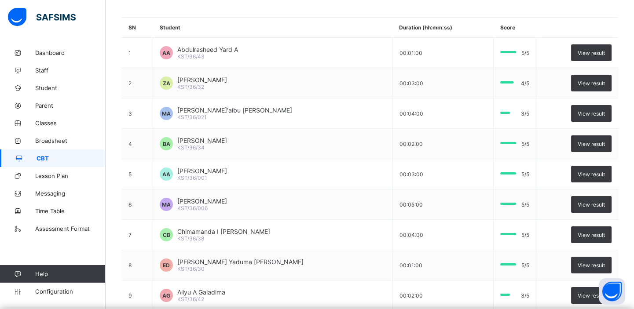
scroll to position [79, 0]
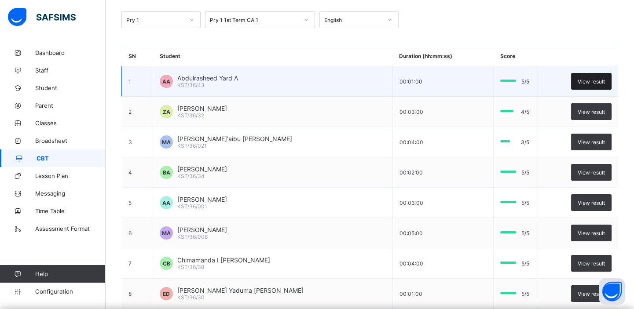
click at [591, 78] on span "View result" at bounding box center [591, 81] width 27 height 7
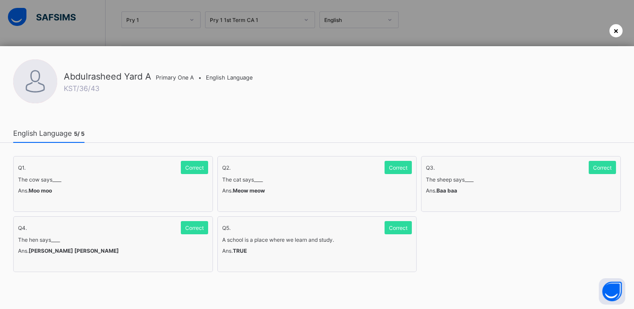
click at [616, 29] on span "×" at bounding box center [616, 30] width 5 height 9
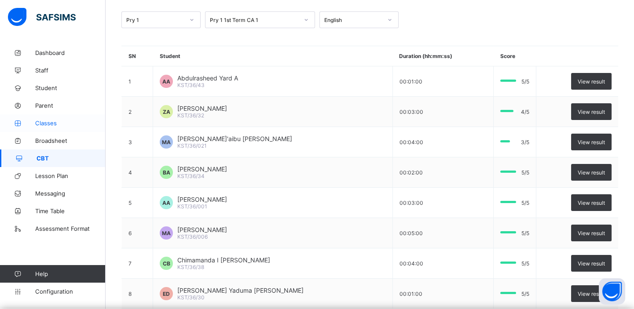
click at [46, 122] on span "Classes" at bounding box center [70, 123] width 70 height 7
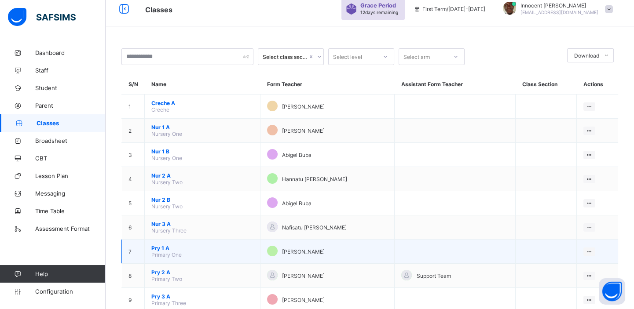
scroll to position [9, 0]
click at [165, 246] on span "Pry 1 A" at bounding box center [202, 248] width 102 height 7
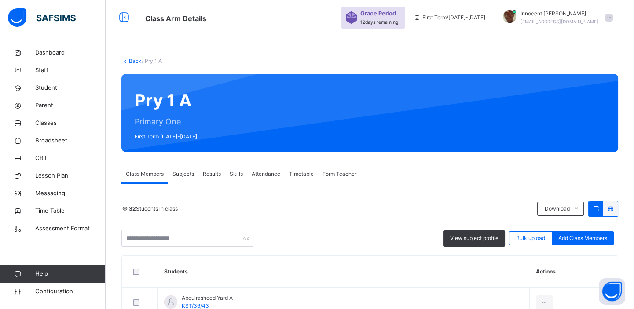
click at [187, 172] on span "Subjects" at bounding box center [184, 174] width 22 height 8
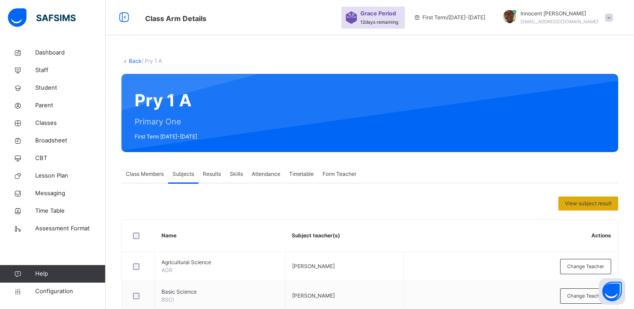
click at [576, 202] on span "View subject result" at bounding box center [588, 204] width 47 height 8
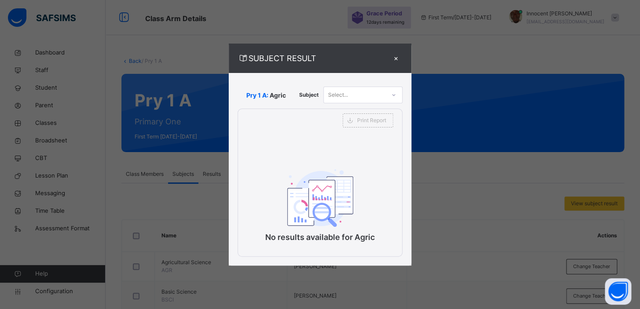
click at [373, 102] on div "Select..." at bounding box center [363, 95] width 79 height 17
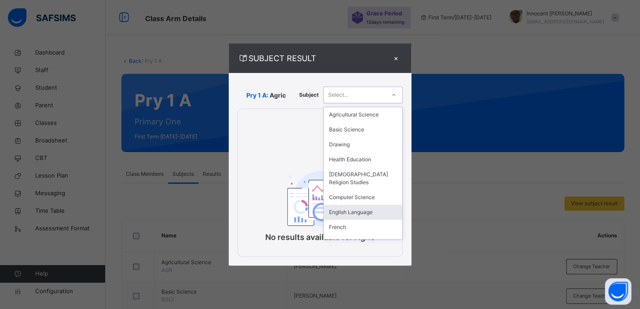
click at [359, 215] on div "English Language" at bounding box center [363, 212] width 78 height 15
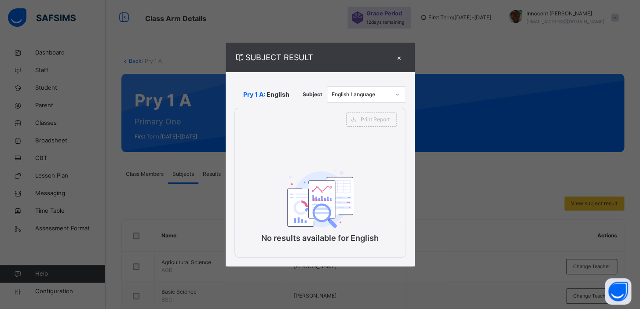
click at [401, 57] on div "×" at bounding box center [399, 57] width 13 height 12
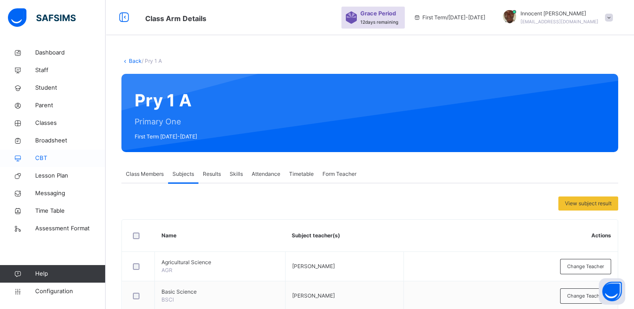
click at [46, 154] on span "CBT" at bounding box center [70, 158] width 70 height 9
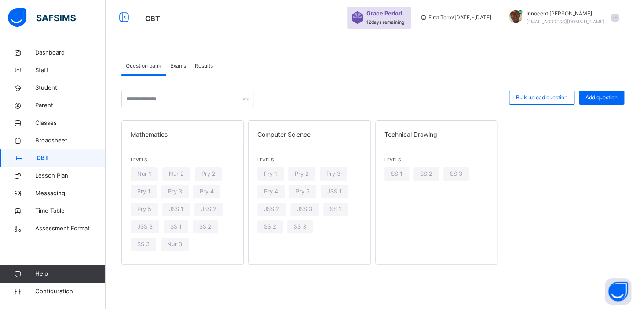
click at [209, 66] on span "Results" at bounding box center [204, 66] width 18 height 8
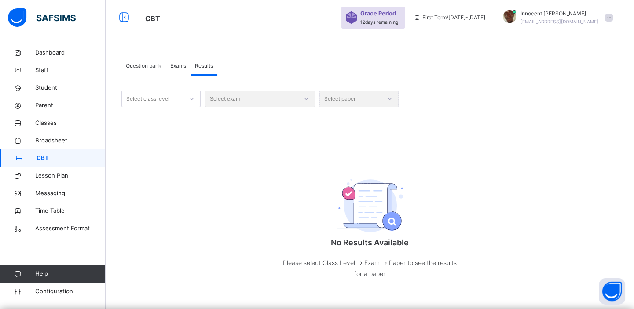
click at [143, 64] on span "Question bank" at bounding box center [144, 66] width 36 height 8
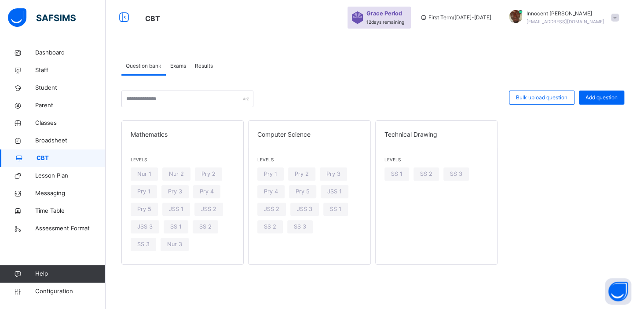
click at [175, 66] on span "Exams" at bounding box center [178, 66] width 16 height 8
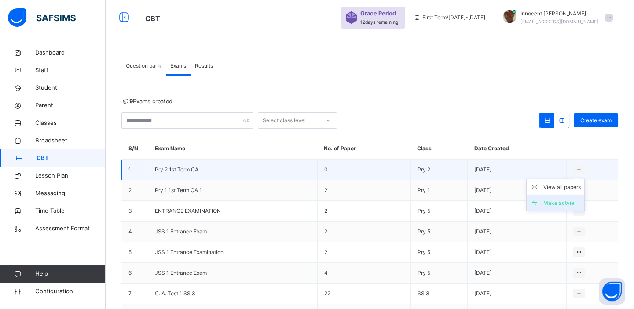
click at [570, 201] on div "Make actvie" at bounding box center [562, 203] width 37 height 9
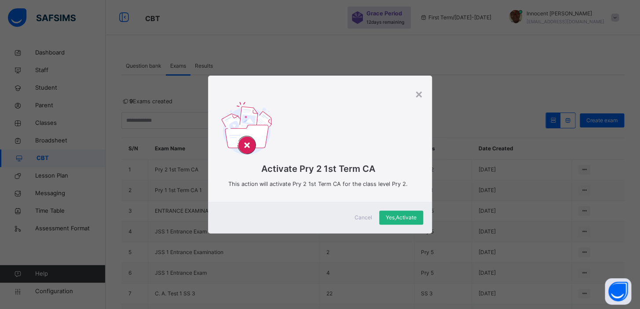
click at [390, 215] on span "Yes, Activate" at bounding box center [401, 218] width 31 height 8
